Goal: Information Seeking & Learning: Learn about a topic

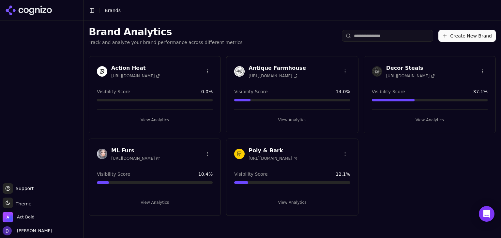
click at [265, 150] on h3 "Poly & Bark" at bounding box center [273, 151] width 49 height 8
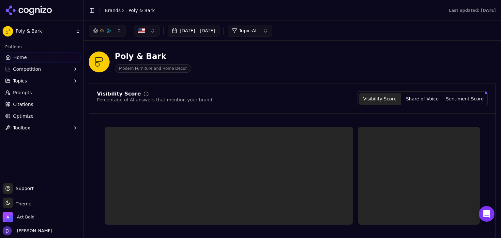
click at [194, 33] on button "[DATE] - [DATE]" at bounding box center [194, 31] width 52 height 12
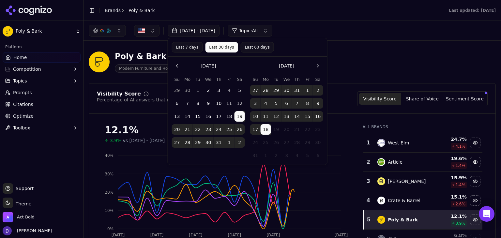
click at [185, 44] on button "Last 7 days" at bounding box center [187, 47] width 31 height 10
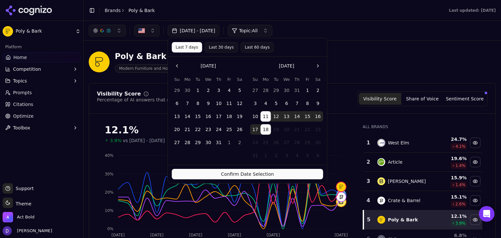
click at [244, 175] on button "Confirm Date Selection" at bounding box center [247, 174] width 151 height 10
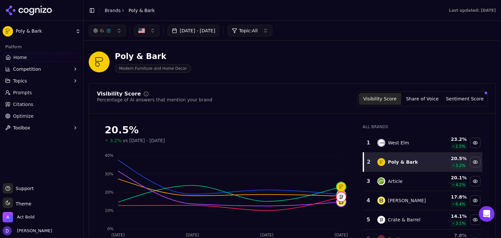
click at [205, 33] on button "[DATE] - [DATE]" at bounding box center [194, 31] width 52 height 12
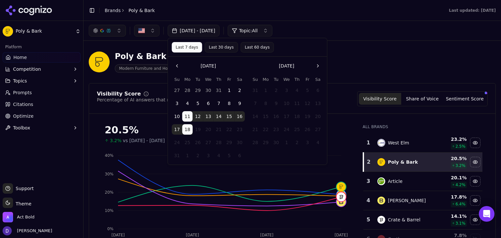
click at [224, 49] on button "Last 30 days" at bounding box center [221, 47] width 33 height 10
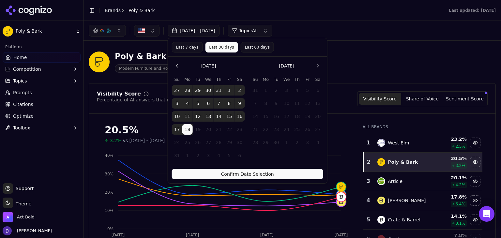
click at [234, 176] on button "Confirm Date Selection" at bounding box center [247, 174] width 151 height 10
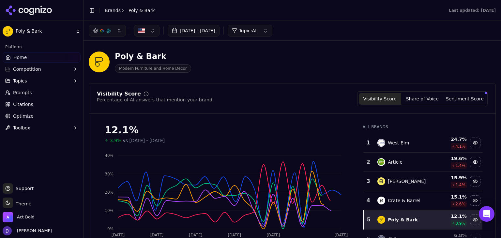
click at [208, 29] on button "[DATE] - [DATE]" at bounding box center [194, 31] width 52 height 12
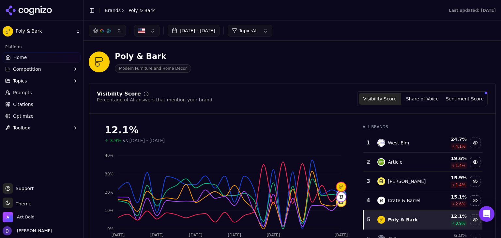
click at [209, 35] on button "[DATE] - [DATE]" at bounding box center [194, 31] width 52 height 12
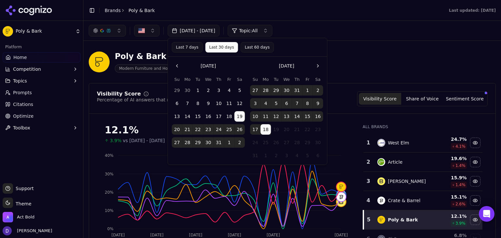
click at [257, 127] on button "17" at bounding box center [255, 129] width 10 height 10
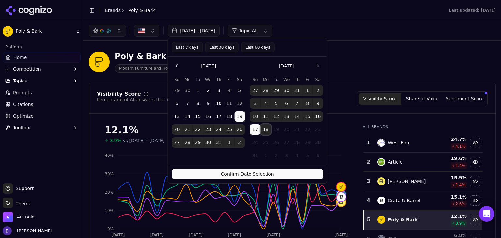
click at [266, 130] on button "18" at bounding box center [266, 129] width 10 height 10
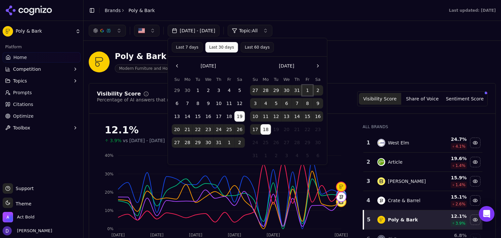
click at [303, 89] on button "1" at bounding box center [308, 90] width 10 height 10
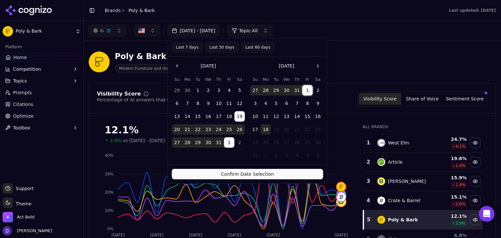
click at [270, 129] on button "18" at bounding box center [266, 129] width 10 height 10
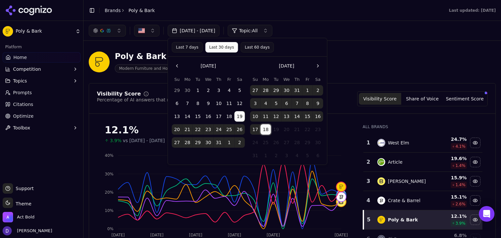
click at [372, 75] on div "Poly & Bark Modern Furniture and Home Decor" at bounding box center [292, 62] width 407 height 32
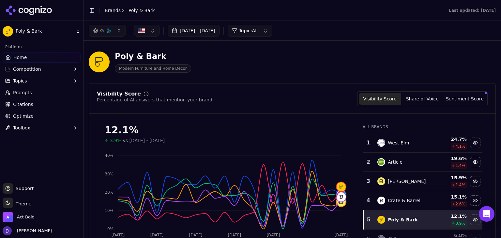
click at [220, 32] on button "[DATE] - [DATE]" at bounding box center [194, 31] width 52 height 12
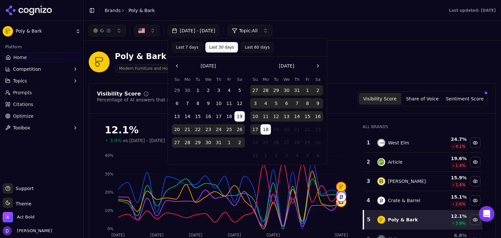
click at [190, 49] on button "Last 7 days" at bounding box center [187, 47] width 31 height 10
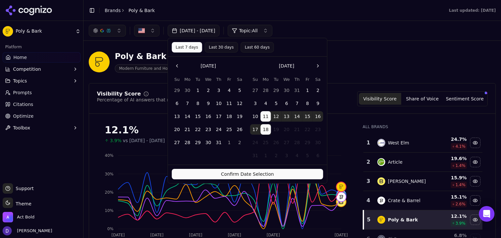
click at [263, 170] on button "Confirm Date Selection" at bounding box center [247, 174] width 151 height 10
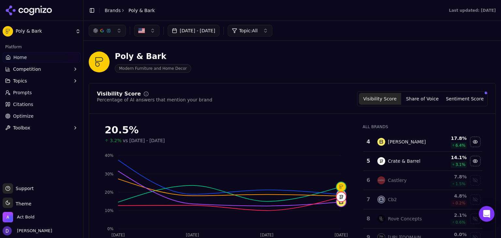
click at [210, 33] on button "[DATE] - [DATE]" at bounding box center [194, 31] width 52 height 12
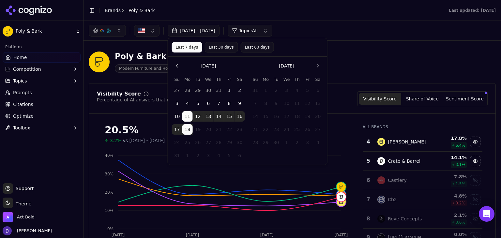
click at [213, 46] on button "Last 30 days" at bounding box center [221, 47] width 33 height 10
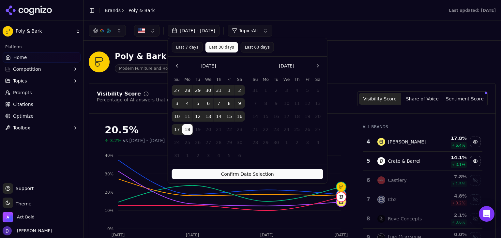
click at [192, 50] on button "Last 7 days" at bounding box center [187, 47] width 31 height 10
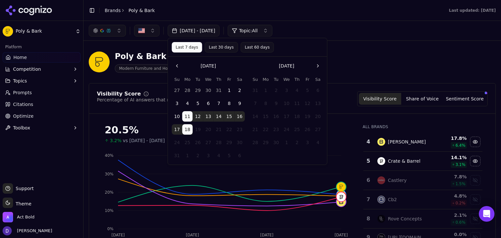
click at [215, 46] on button "Last 30 days" at bounding box center [221, 47] width 33 height 10
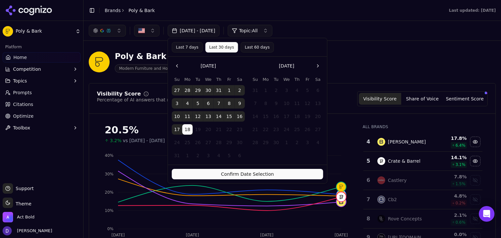
click at [231, 168] on div "Confirm Date Selection" at bounding box center [247, 174] width 159 height 19
click at [234, 170] on button "Confirm Date Selection" at bounding box center [247, 174] width 151 height 10
click at [248, 177] on icon "[DATE] Aug [DATE] Aug 17 0% 10% 20% 30% 40%" at bounding box center [226, 194] width 258 height 91
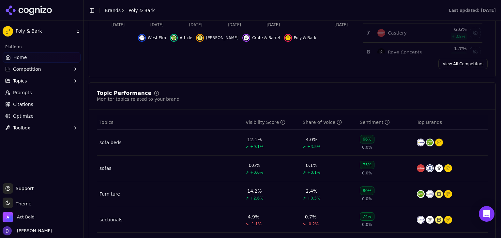
scroll to position [305, 0]
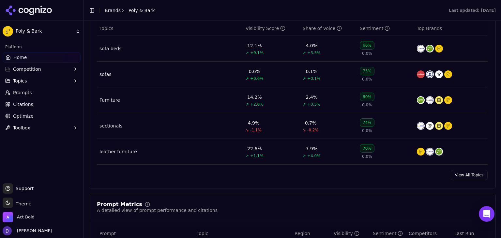
click at [456, 182] on div "Topic Performance Monitor topics related to your brand Topics Visibility Score …" at bounding box center [292, 89] width 407 height 200
click at [460, 178] on link "View All Topics" at bounding box center [469, 175] width 37 height 10
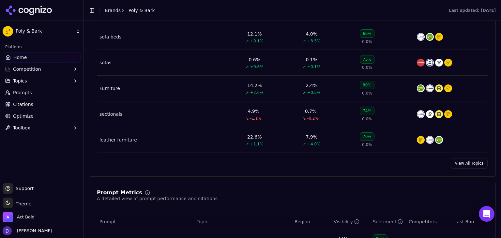
scroll to position [142, 0]
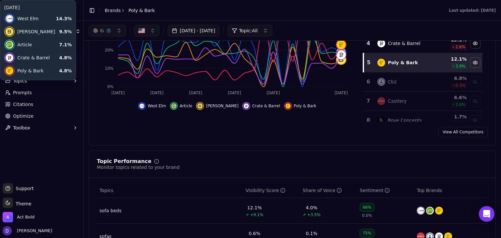
drag, startPoint x: 110, startPoint y: 10, endPoint x: 308, endPoint y: 195, distance: 270.9
click at [110, 10] on link "Brands" at bounding box center [113, 10] width 16 height 5
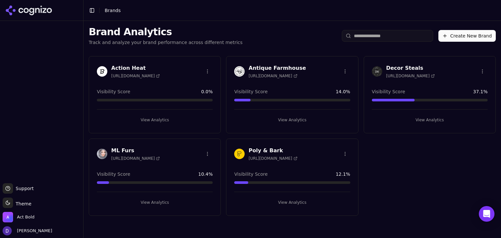
click at [261, 147] on h3 "Poly & Bark" at bounding box center [273, 151] width 49 height 8
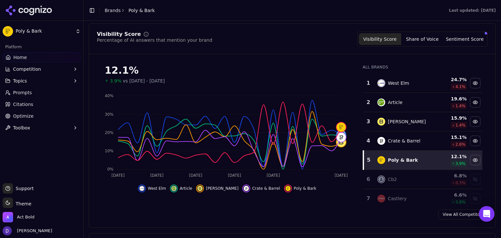
scroll to position [61, 0]
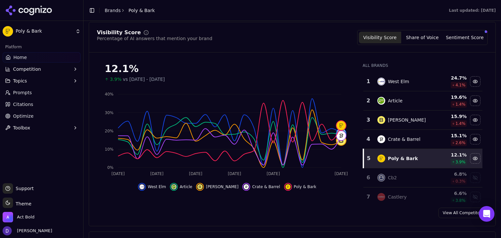
click at [420, 33] on button "Share of Voice" at bounding box center [422, 38] width 42 height 12
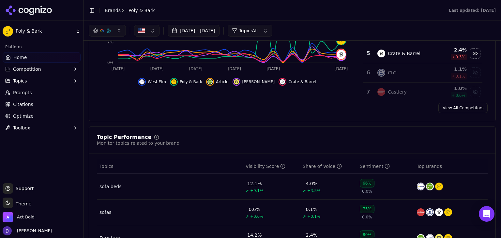
scroll to position [131, 0]
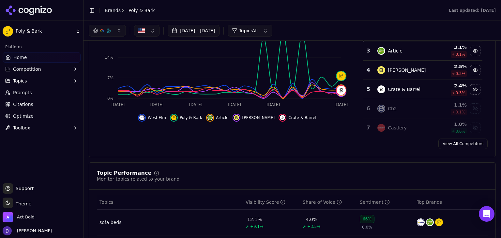
click at [444, 145] on link "View All Competitors" at bounding box center [463, 144] width 49 height 10
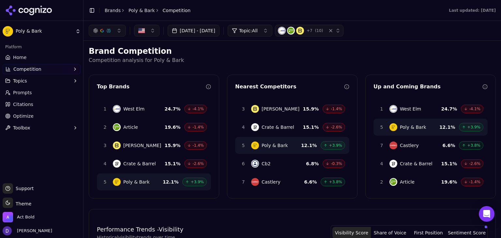
click at [212, 38] on div "[DATE] - [DATE] Topic: All + 7 ( 10 )" at bounding box center [293, 31] width 418 height 20
click at [213, 34] on button "[DATE] - [DATE]" at bounding box center [194, 31] width 52 height 12
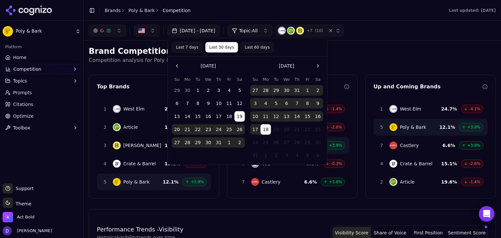
click at [379, 47] on h2 "Brand Competition" at bounding box center [292, 51] width 407 height 10
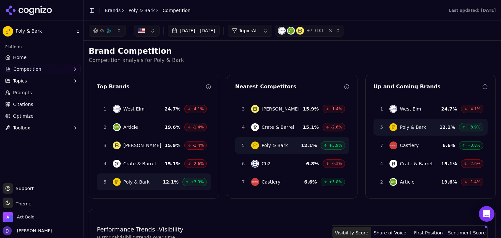
click at [108, 11] on link "Brands" at bounding box center [113, 10] width 16 height 5
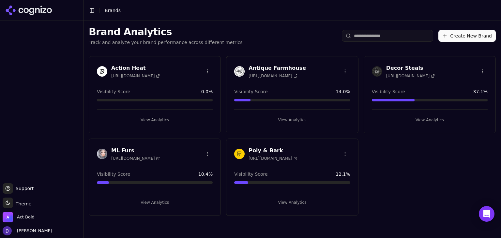
click at [260, 152] on h3 "Poly & Bark" at bounding box center [273, 151] width 49 height 8
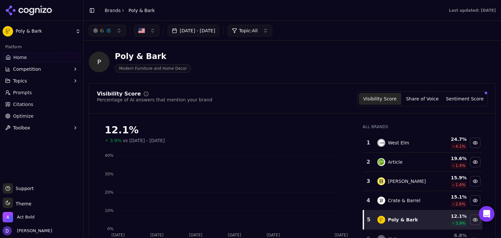
click at [262, 149] on html "Poly & Bark Platform Home Competition Topics Prompts Citations Optimize Toolbox…" at bounding box center [250, 119] width 501 height 238
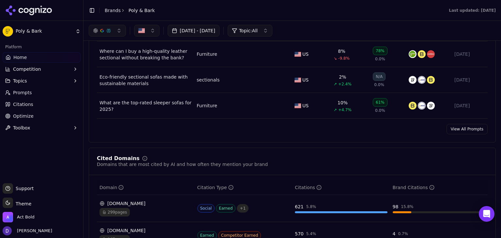
scroll to position [478, 0]
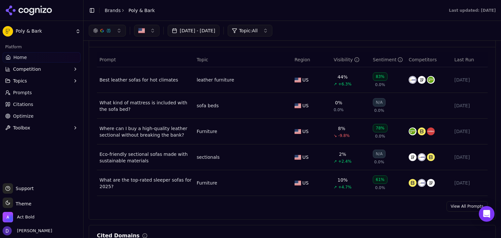
click at [463, 209] on link "View All Prompts" at bounding box center [467, 206] width 41 height 10
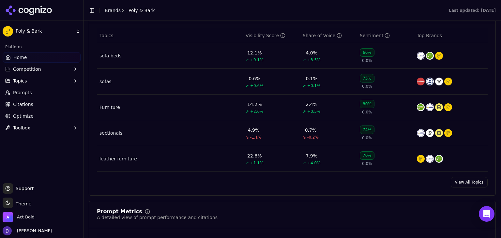
scroll to position [303, 0]
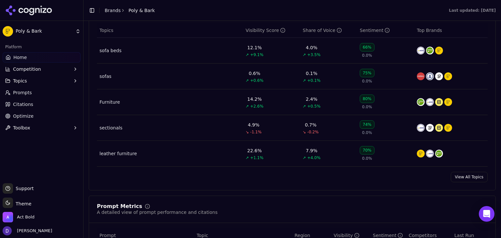
click at [451, 173] on link "View All Topics" at bounding box center [469, 177] width 37 height 10
